Goal: Transaction & Acquisition: Download file/media

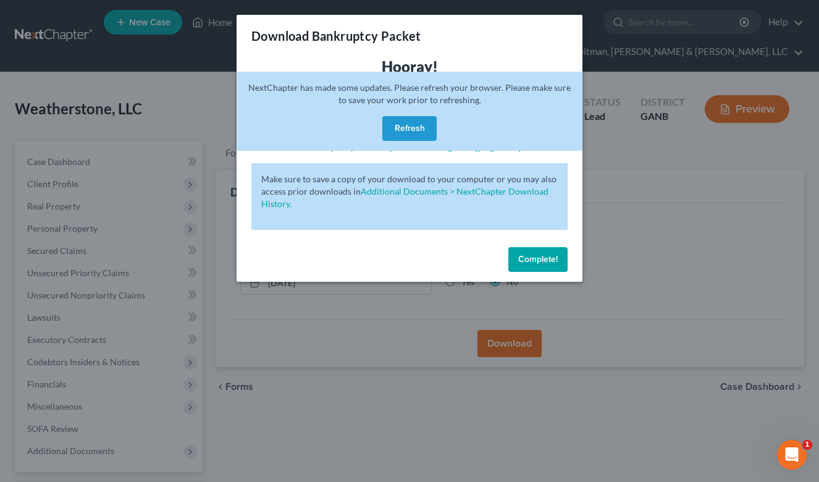
click at [403, 122] on button "Refresh" at bounding box center [409, 128] width 54 height 25
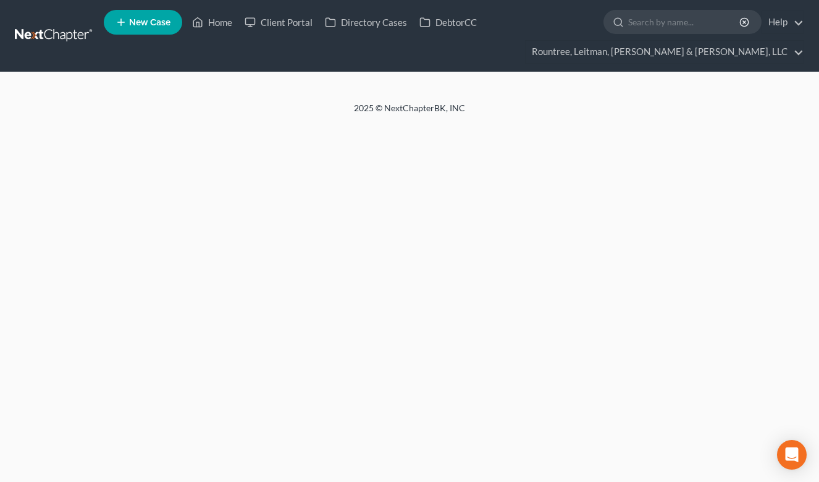
click at [72, 36] on link at bounding box center [54, 36] width 79 height 22
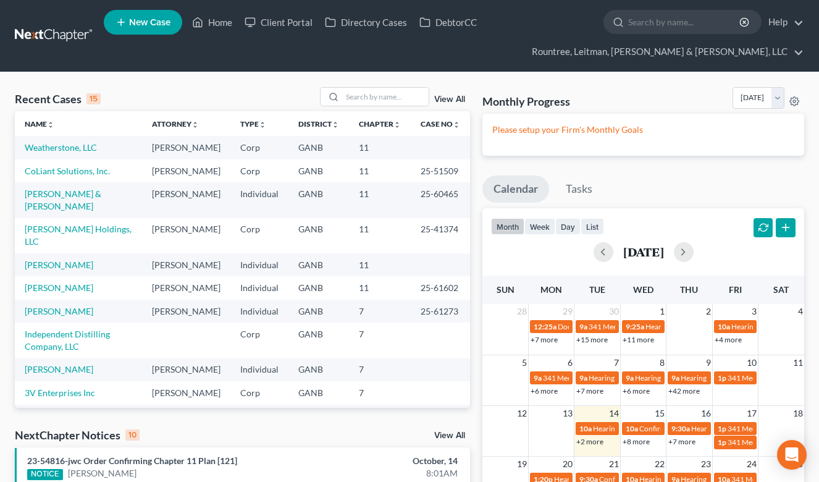
click at [70, 141] on td "Weatherstone, LLC" at bounding box center [78, 147] width 127 height 23
click at [77, 148] on link "Weatherstone, LLC" at bounding box center [61, 147] width 72 height 10
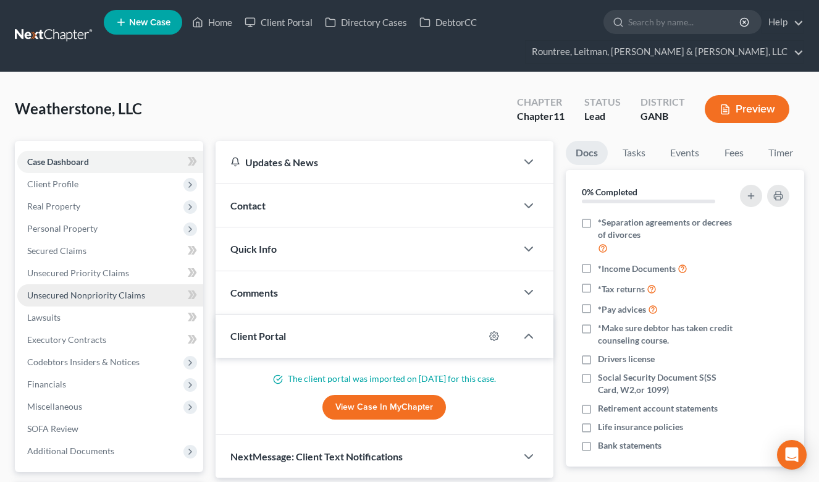
click at [98, 303] on link "Unsecured Nonpriority Claims" at bounding box center [110, 295] width 186 height 22
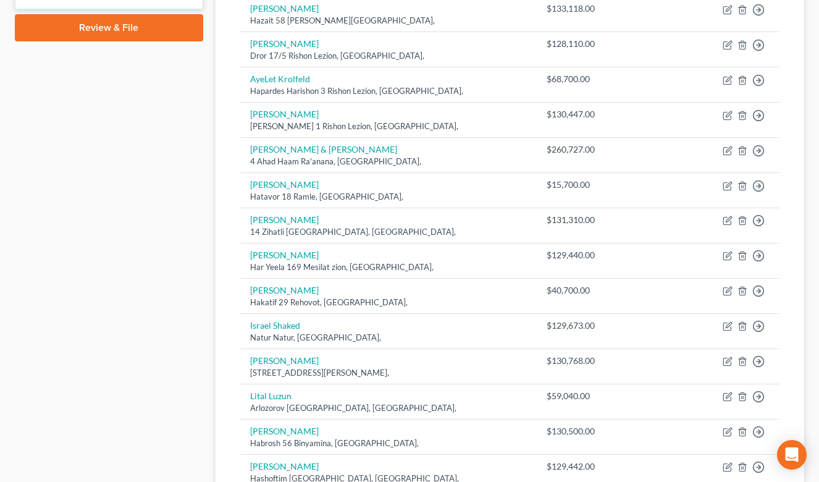
scroll to position [443, 0]
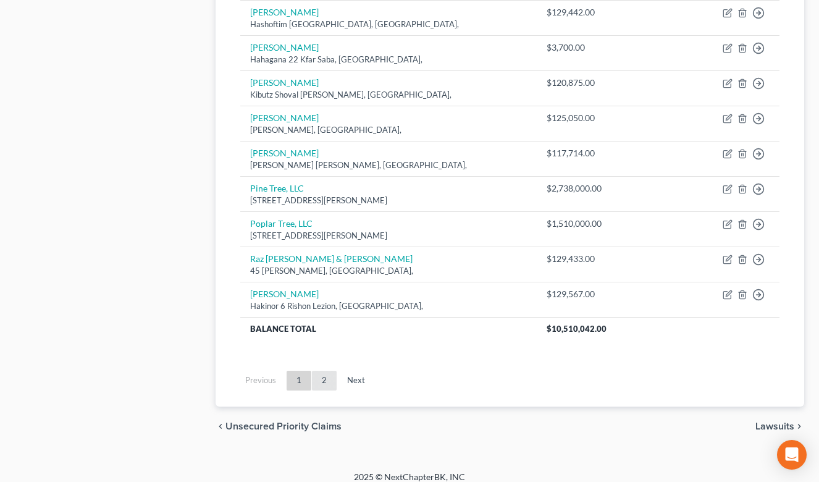
click at [329, 371] on link "2" at bounding box center [324, 381] width 25 height 20
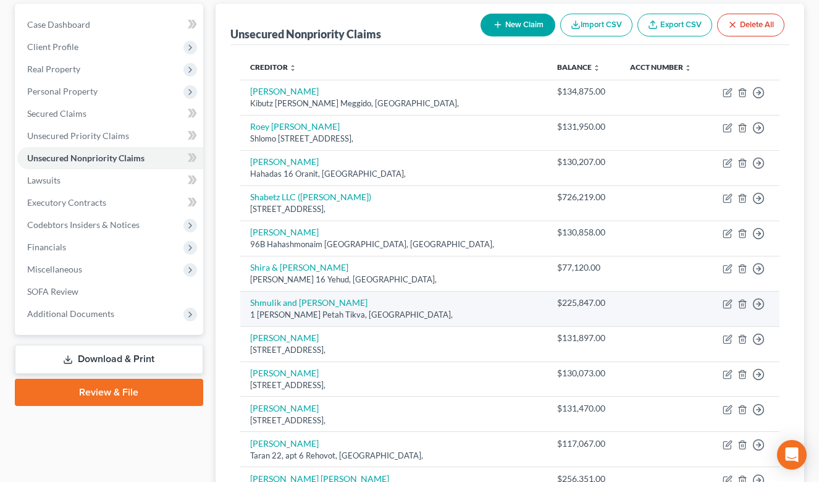
scroll to position [139, 0]
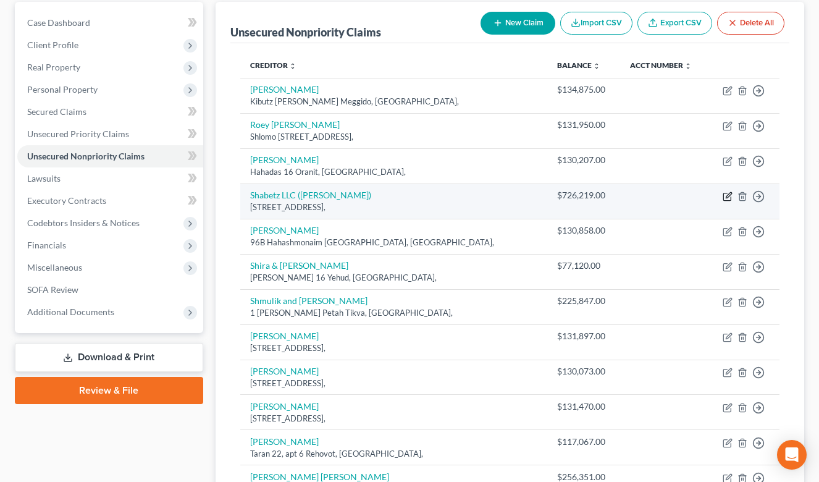
click at [729, 195] on icon "button" at bounding box center [729, 195] width 6 height 6
select select "2"
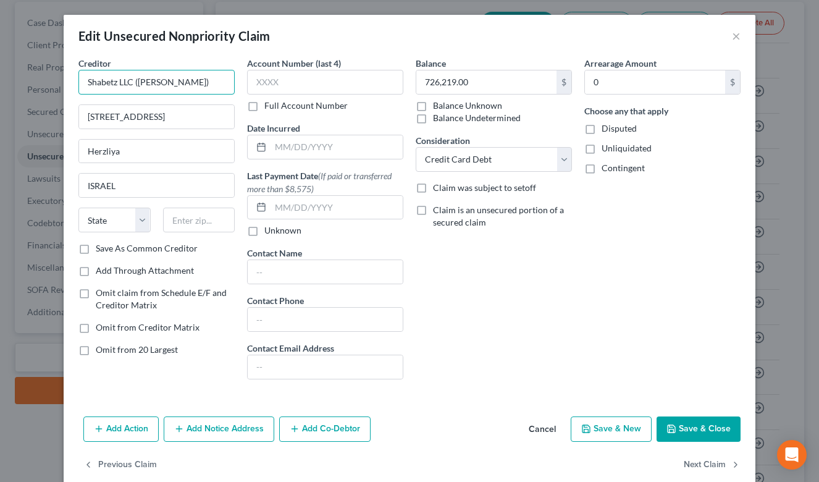
click at [104, 80] on input "Shabetz LLC (Efi Betzalel)" at bounding box center [156, 82] width 156 height 25
type input "Sharbetz LLC (Efi Betzalel)"
click at [690, 437] on button "Save & Close" at bounding box center [699, 429] width 84 height 26
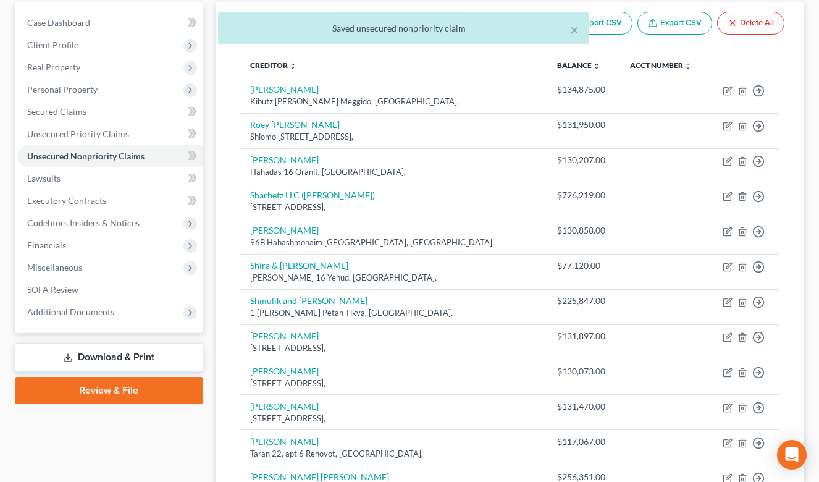
click at [122, 351] on link "Download & Print" at bounding box center [109, 357] width 188 height 29
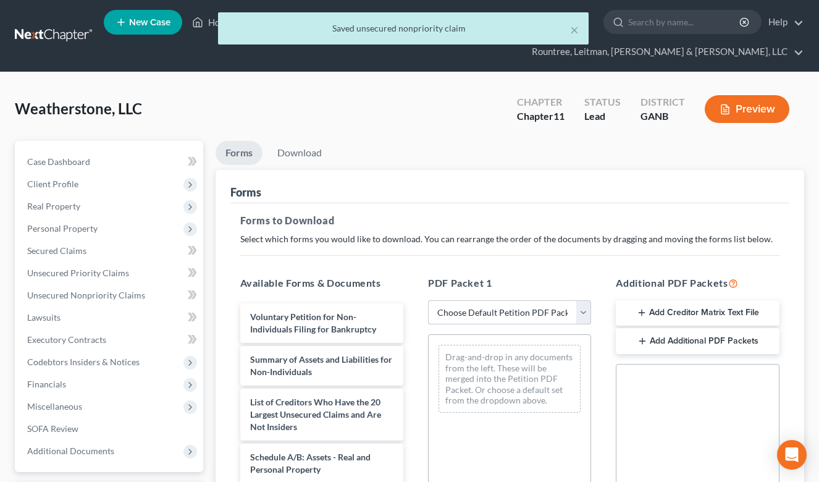
select select "1"
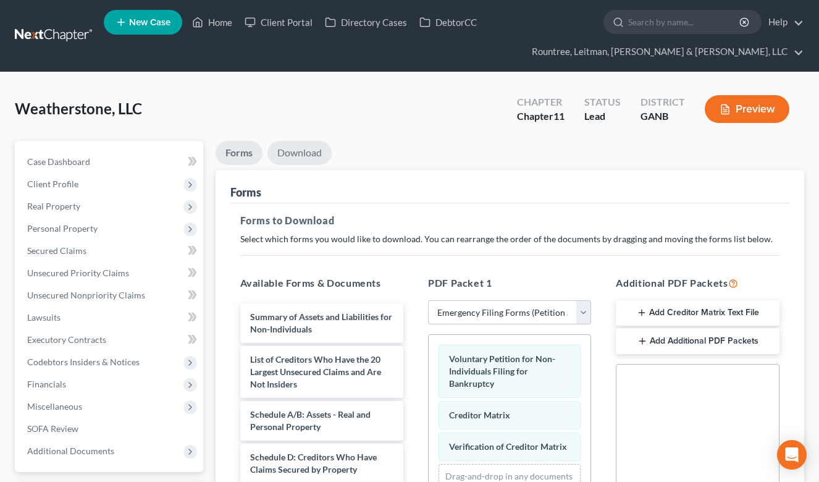
click at [290, 154] on link "Download" at bounding box center [299, 153] width 64 height 24
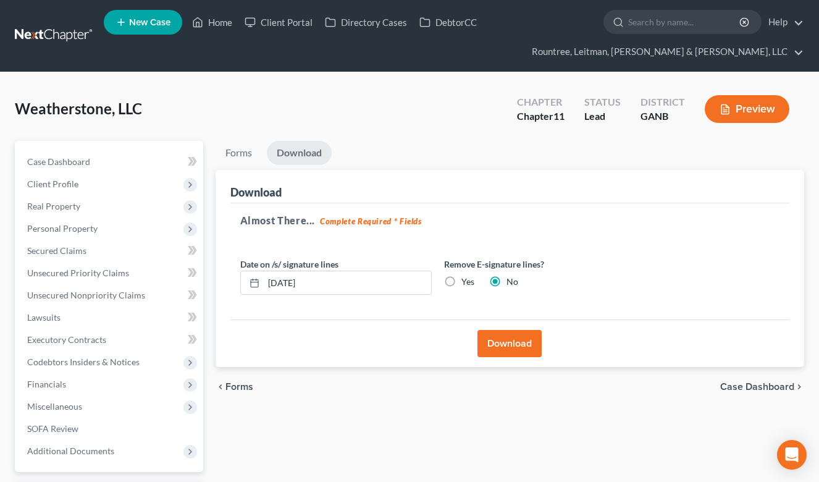
click at [510, 342] on button "Download" at bounding box center [509, 343] width 64 height 27
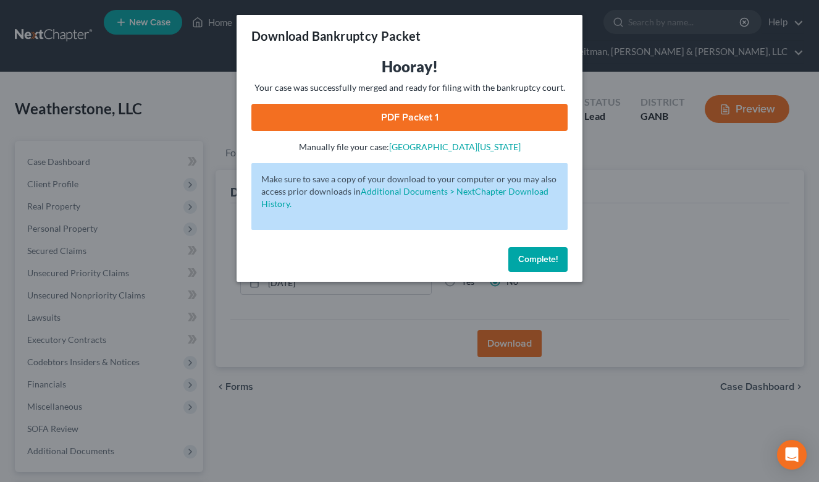
click at [377, 111] on link "PDF Packet 1" at bounding box center [409, 117] width 316 height 27
click at [531, 269] on button "Complete!" at bounding box center [537, 259] width 59 height 25
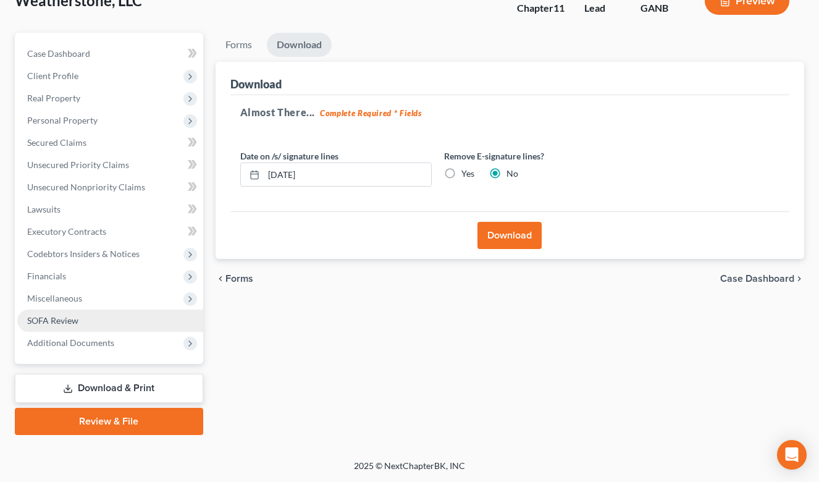
scroll to position [108, 0]
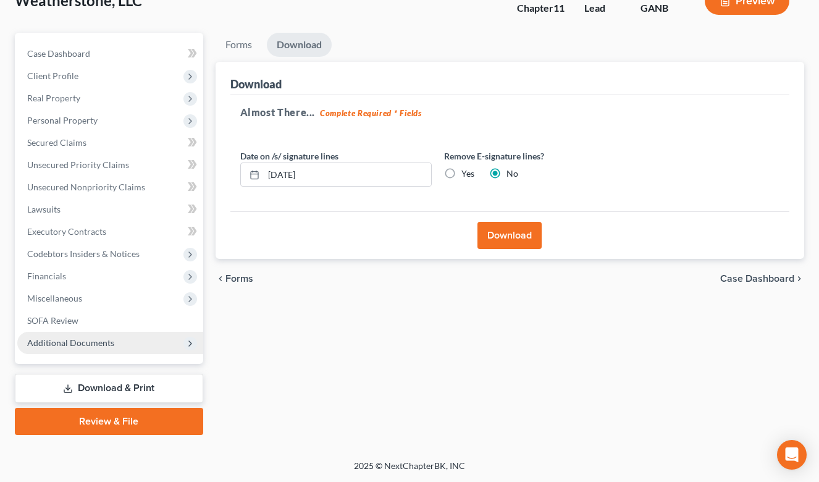
click at [67, 343] on span "Additional Documents" at bounding box center [70, 342] width 87 height 10
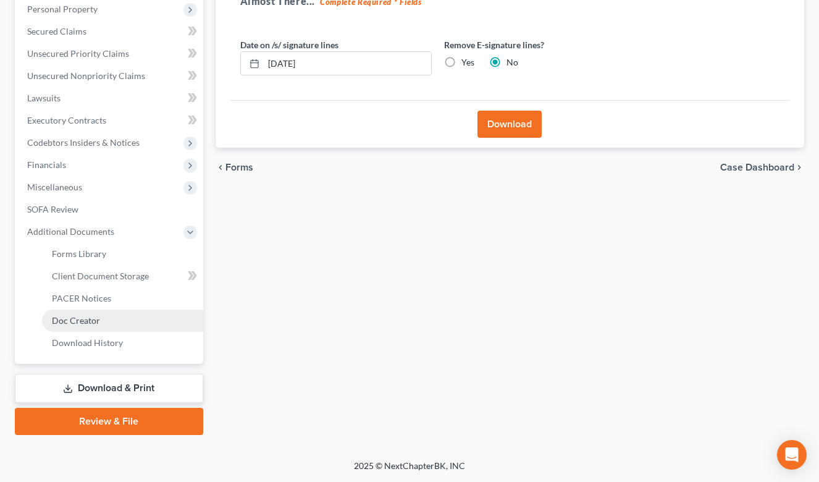
scroll to position [219, 0]
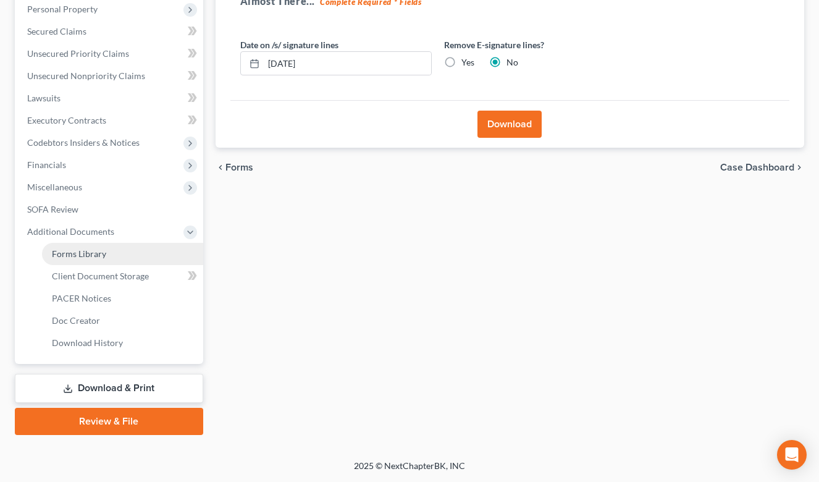
click at [82, 259] on link "Forms Library" at bounding box center [122, 254] width 161 height 22
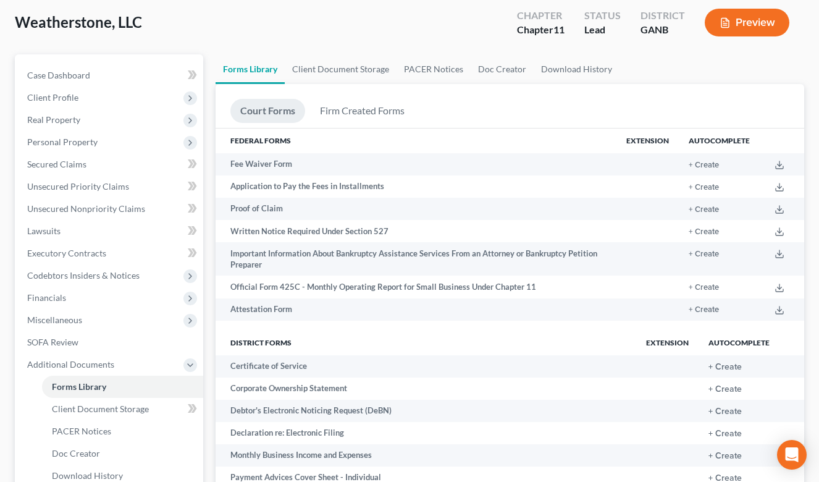
scroll to position [163, 0]
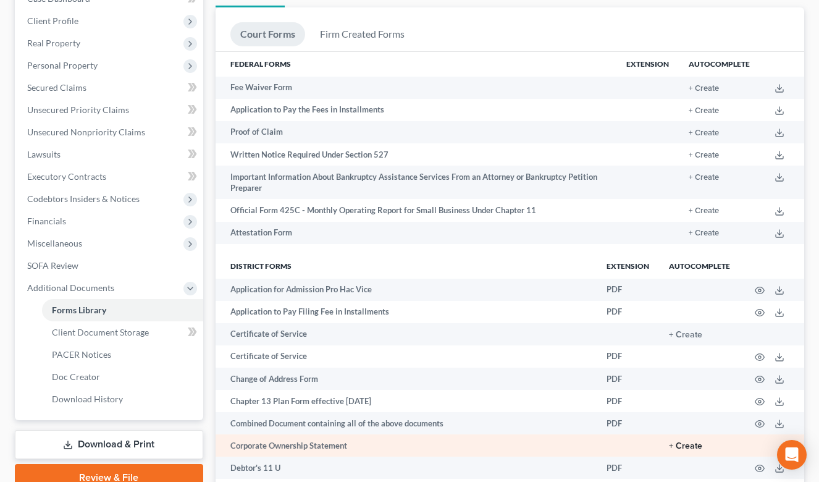
click at [678, 442] on button "+ Create" at bounding box center [685, 446] width 33 height 9
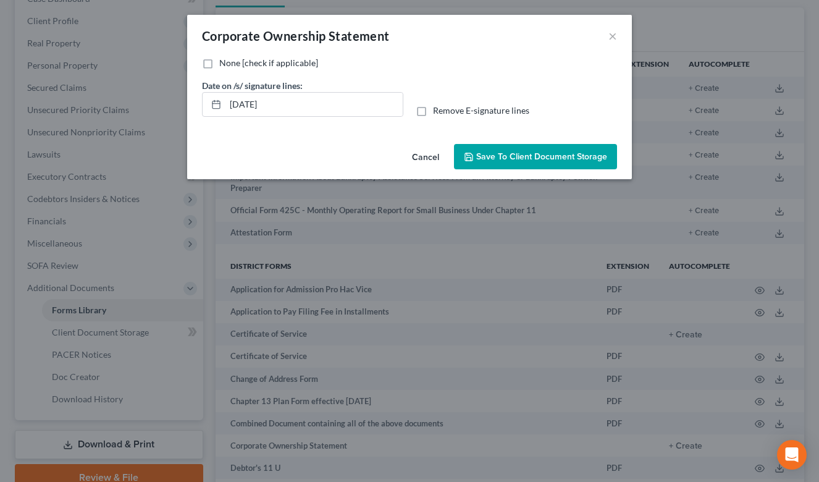
click at [502, 154] on span "Save to Client Document Storage" at bounding box center [541, 156] width 131 height 10
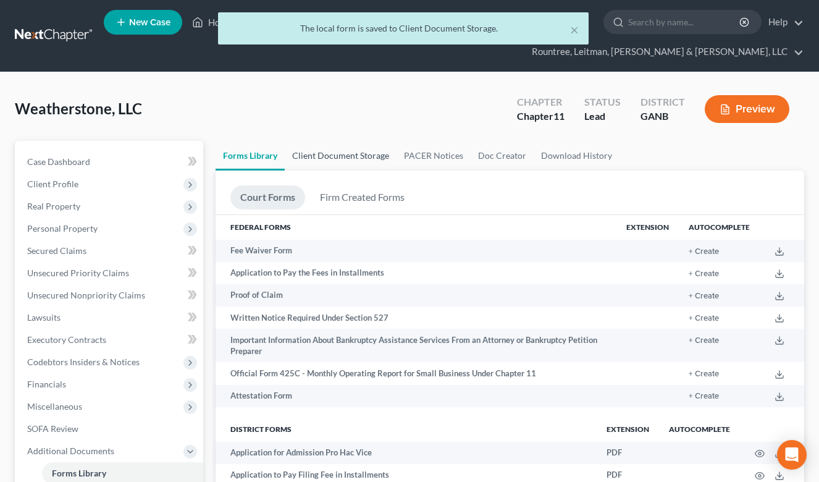
scroll to position [0, 0]
click at [346, 153] on link "Client Document Storage" at bounding box center [341, 156] width 112 height 30
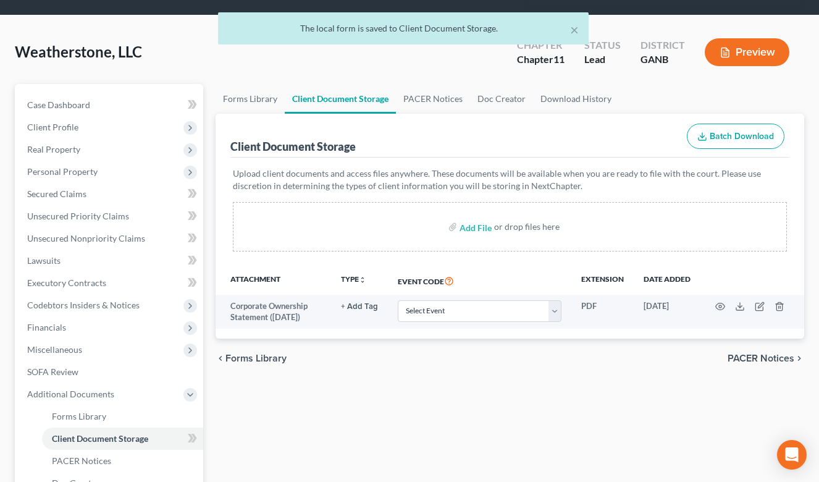
scroll to position [65, 0]
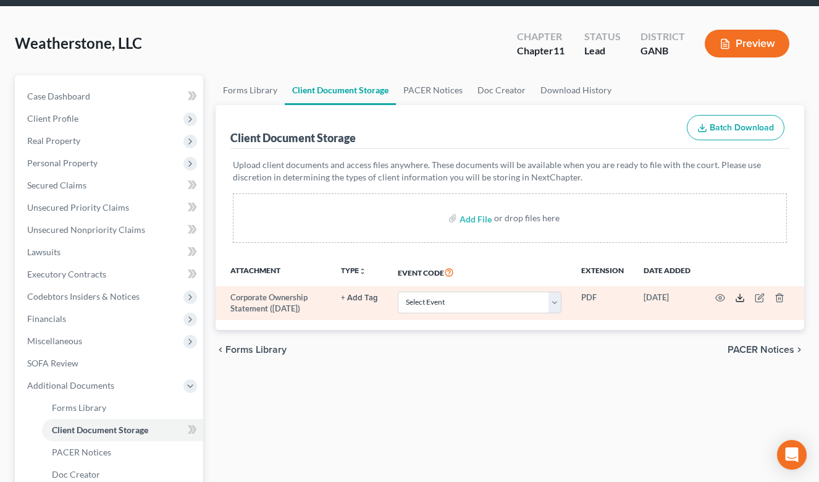
click at [742, 300] on icon at bounding box center [740, 298] width 10 height 10
